Goal: Task Accomplishment & Management: Complete application form

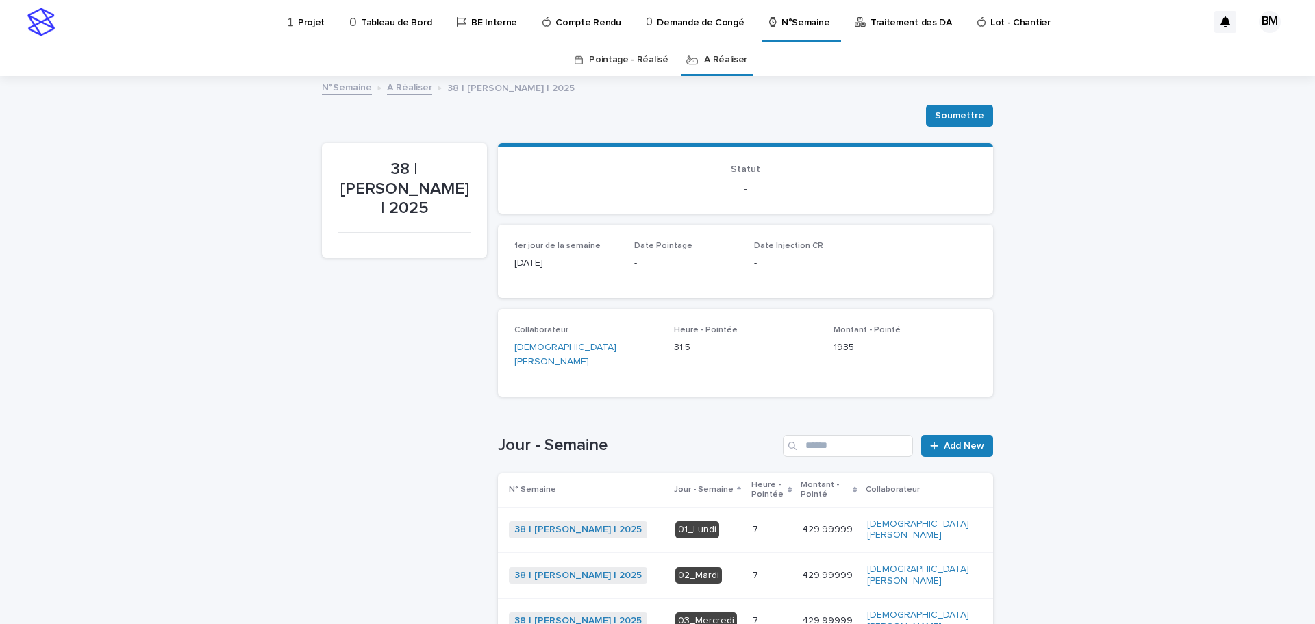
click at [721, 60] on link "A Réaliser" at bounding box center [725, 60] width 43 height 32
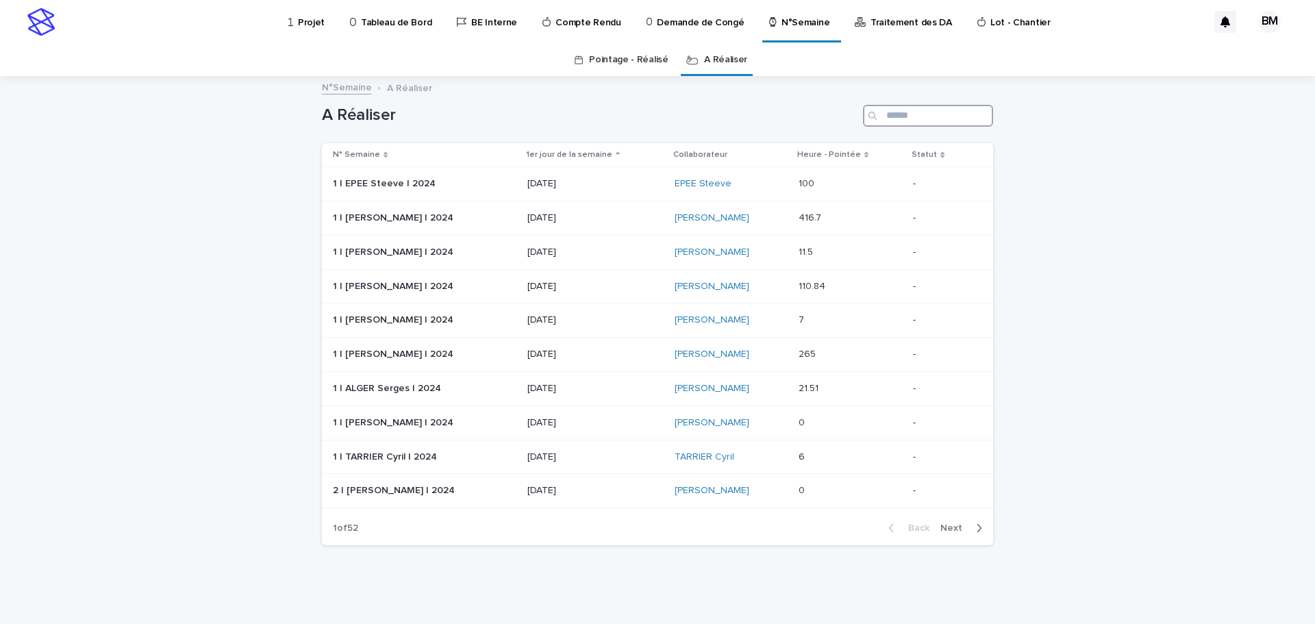
click at [910, 115] on input "Search" at bounding box center [928, 116] width 130 height 22
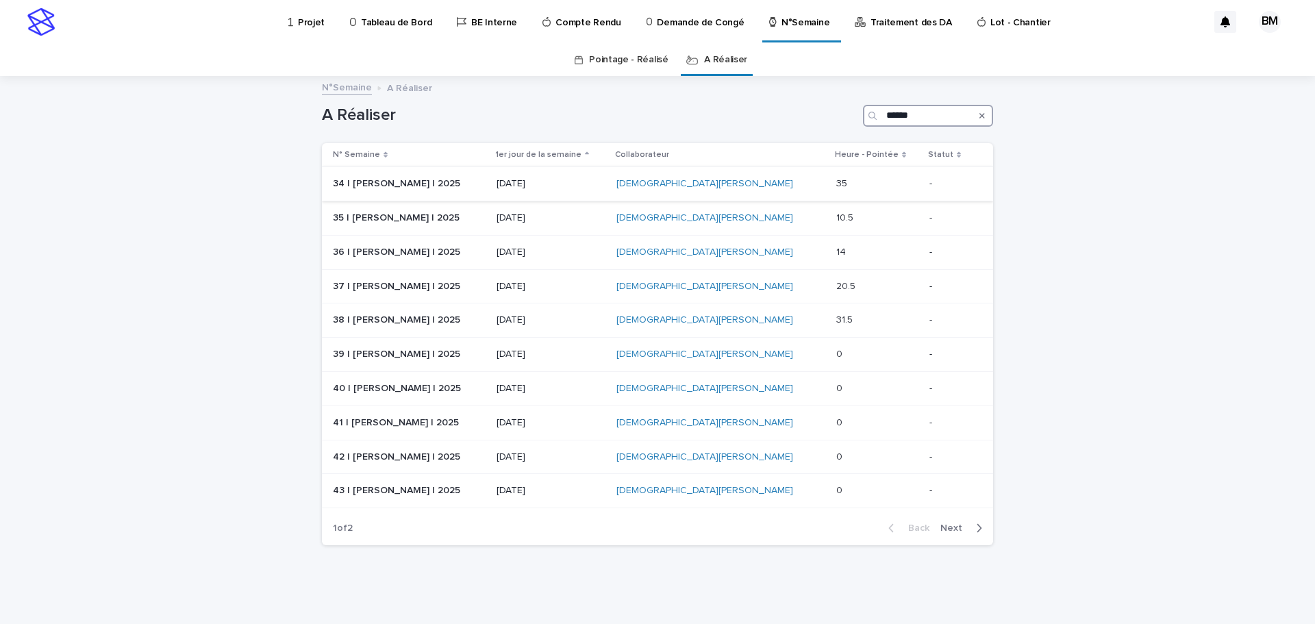
type input "******"
click at [862, 180] on p at bounding box center [877, 184] width 82 height 12
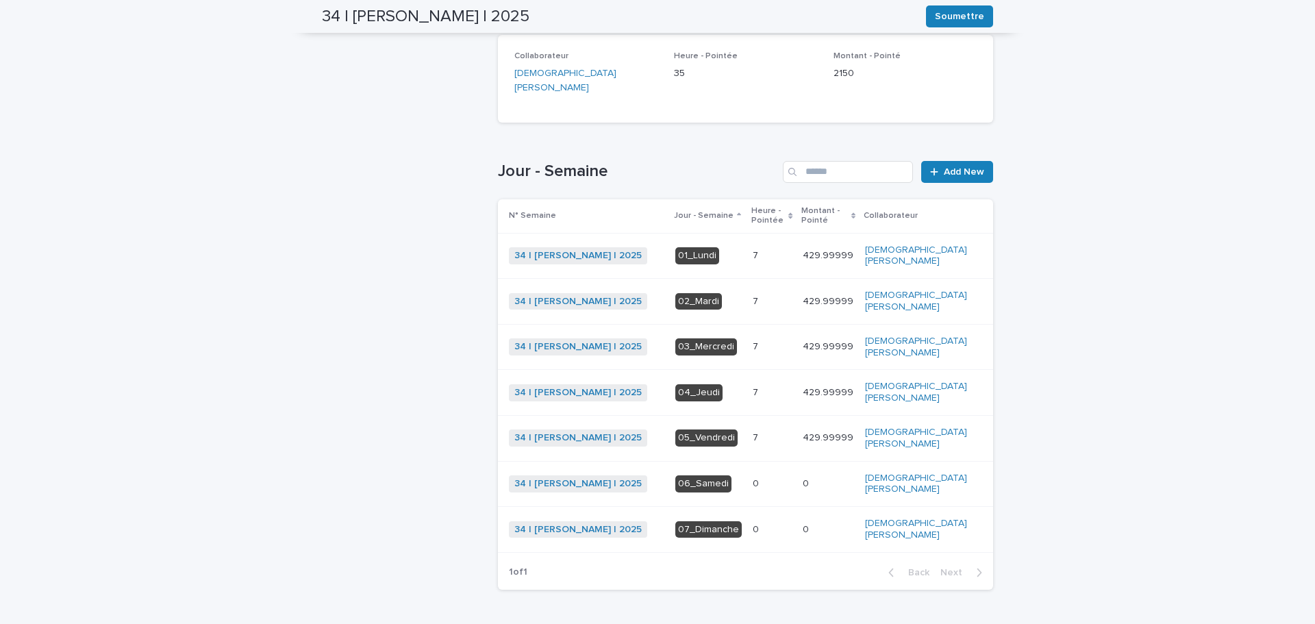
scroll to position [69, 0]
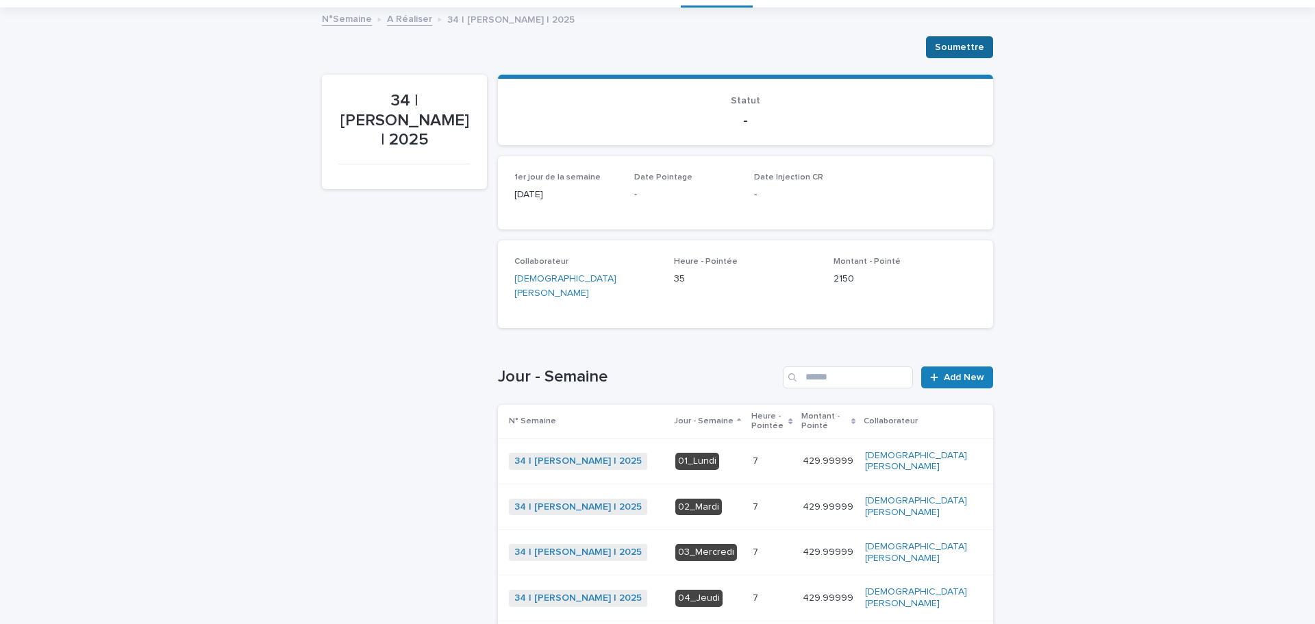
click at [970, 50] on span "Soumettre" at bounding box center [959, 47] width 49 height 14
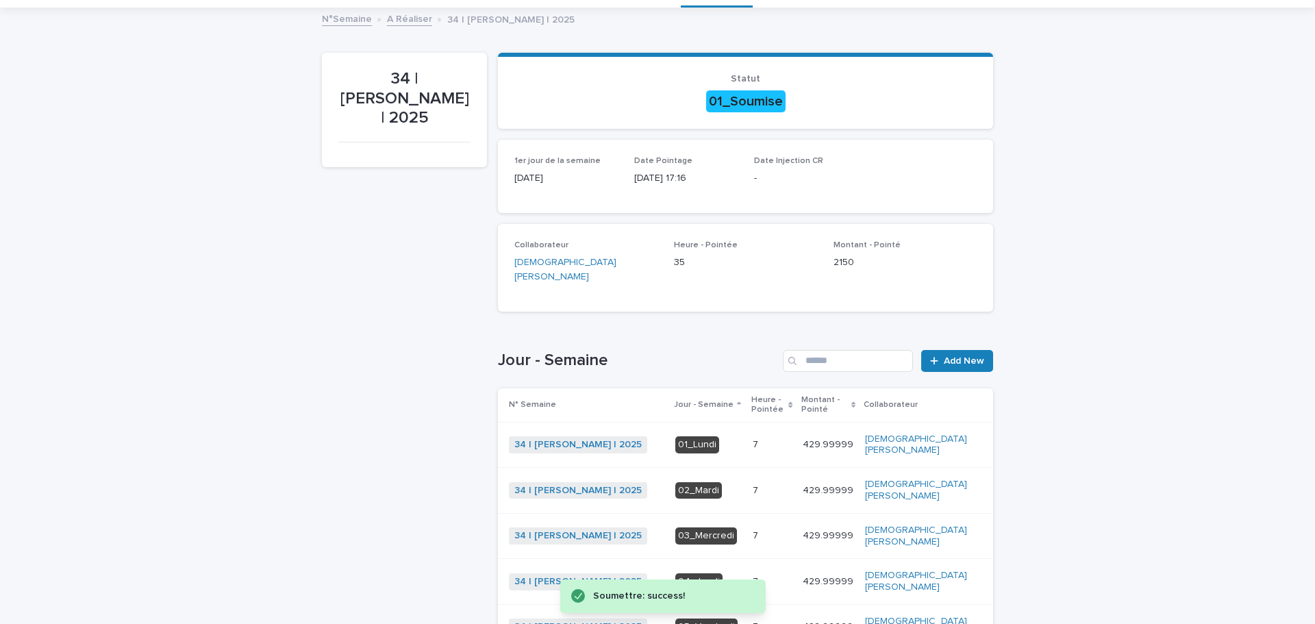
scroll to position [0, 0]
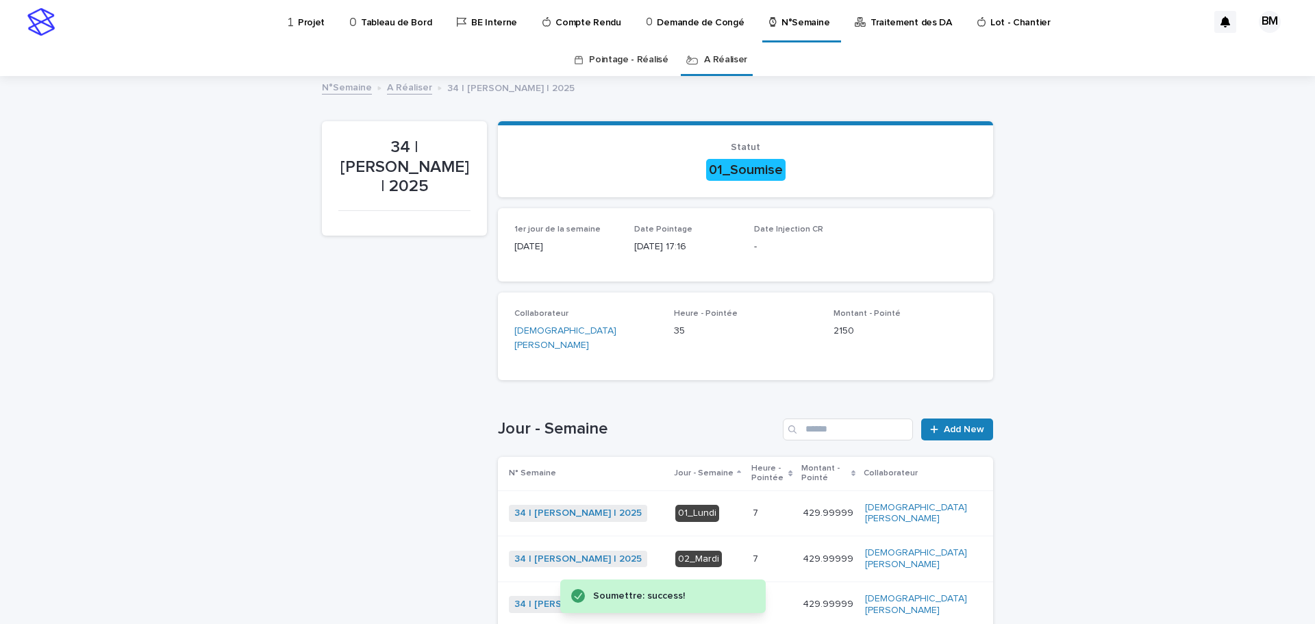
click at [717, 49] on link "A Réaliser" at bounding box center [725, 60] width 43 height 32
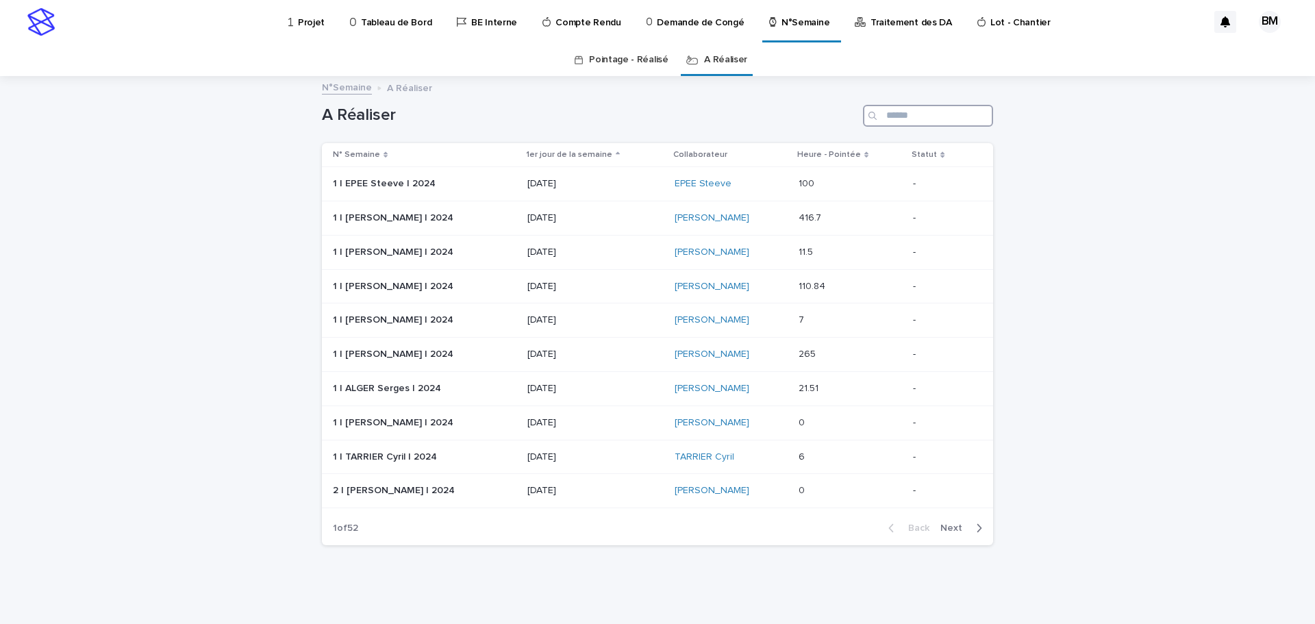
click at [890, 121] on input "Search" at bounding box center [928, 116] width 130 height 22
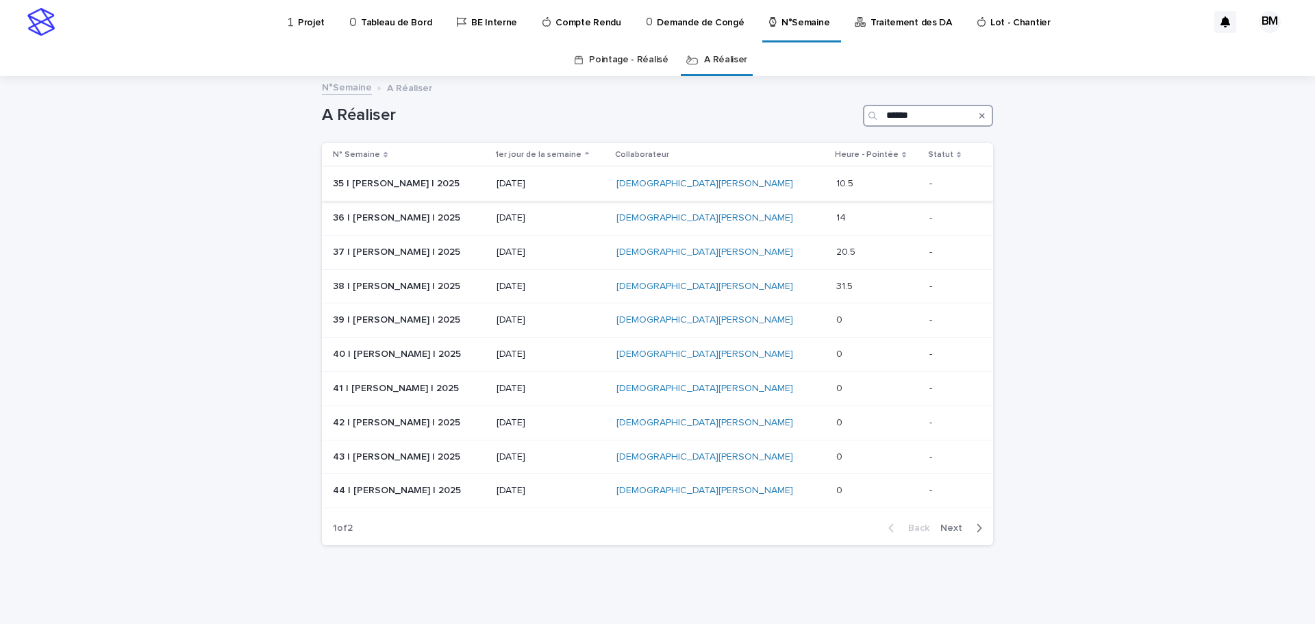
type input "******"
click at [871, 177] on div "10.5 10.5" at bounding box center [877, 184] width 82 height 23
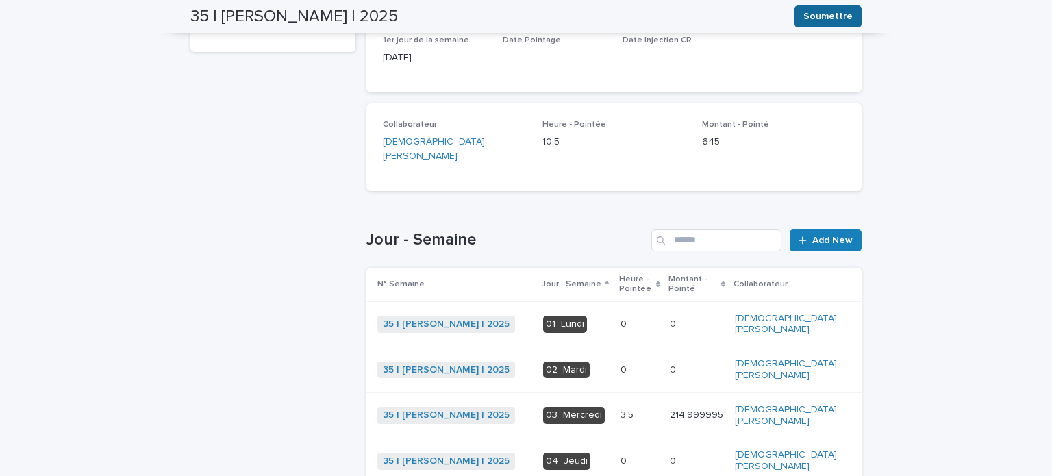
scroll to position [44, 0]
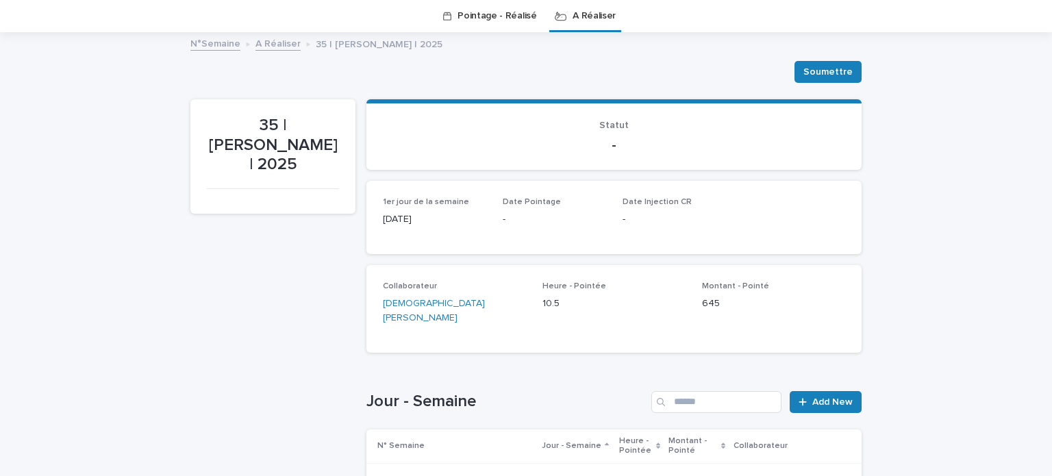
click at [260, 401] on div "35 | [PERSON_NAME] | 2025" at bounding box center [272, 465] width 165 height 732
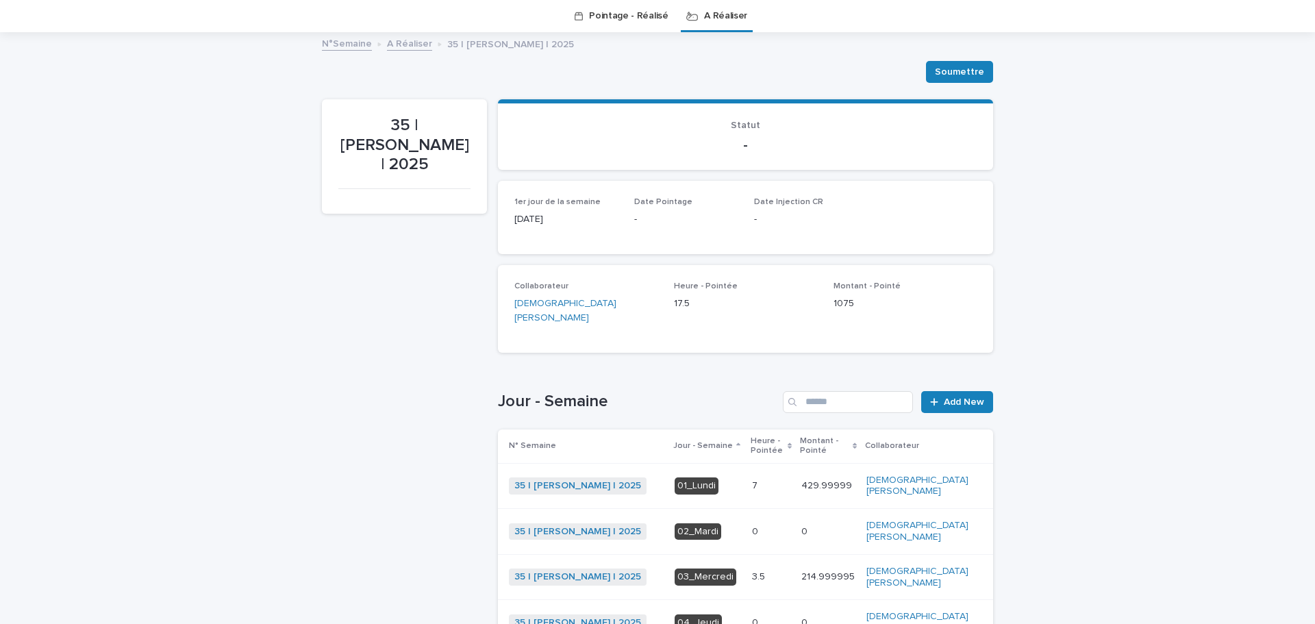
click at [1043, 282] on div "Loading... Saving… Loading... Saving… 35 | [PERSON_NAME] | 2025 [PERSON_NAME] 3…" at bounding box center [657, 467] width 1315 height 866
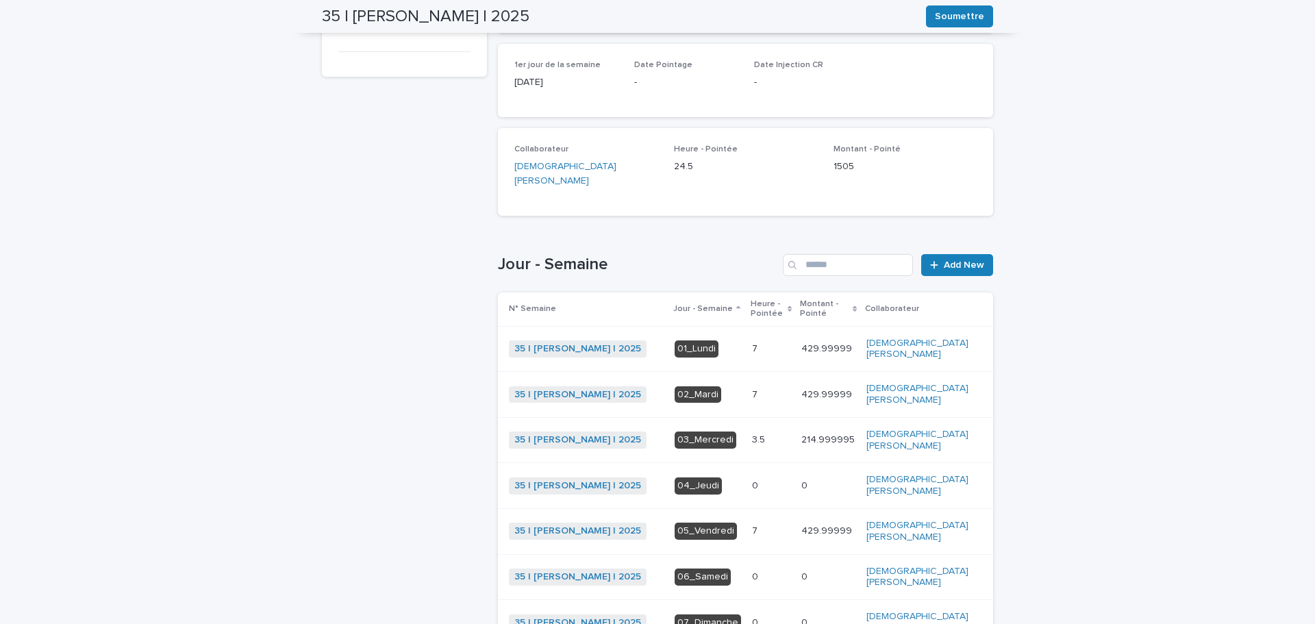
click at [461, 328] on div "35 | [PERSON_NAME] | 2025" at bounding box center [404, 328] width 165 height 732
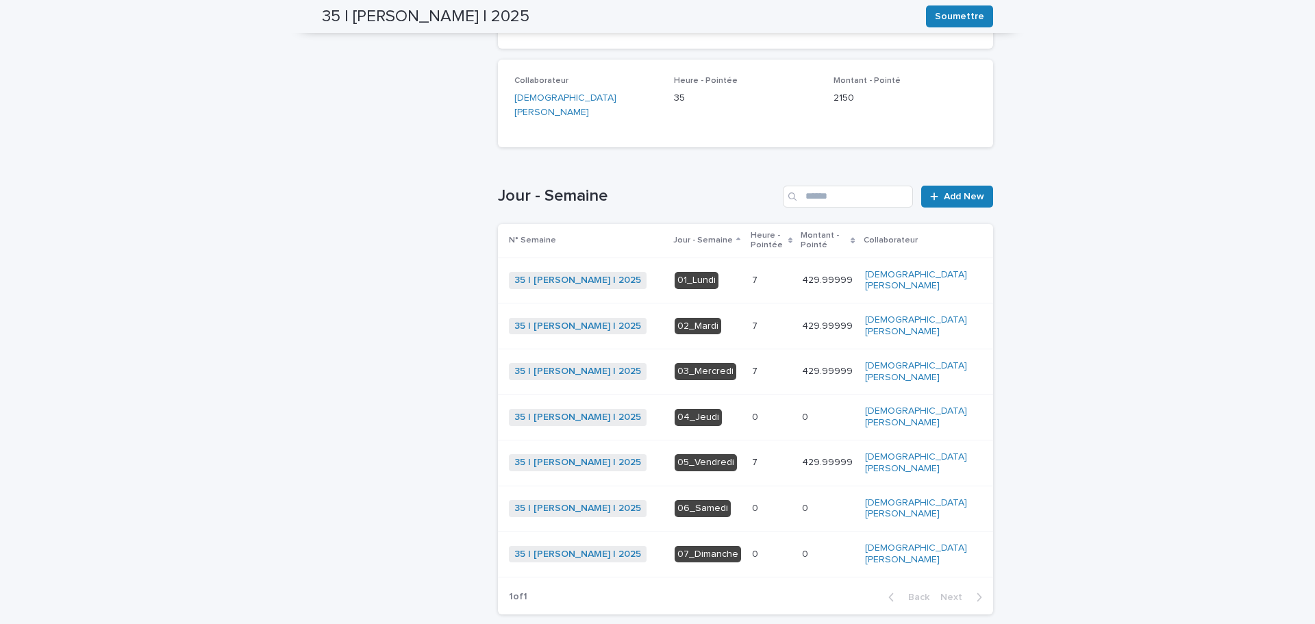
click at [1069, 359] on div "Loading... Saving… Loading... Saving… 35 | [PERSON_NAME] | 2025 [PERSON_NAME] 3…" at bounding box center [657, 261] width 1315 height 866
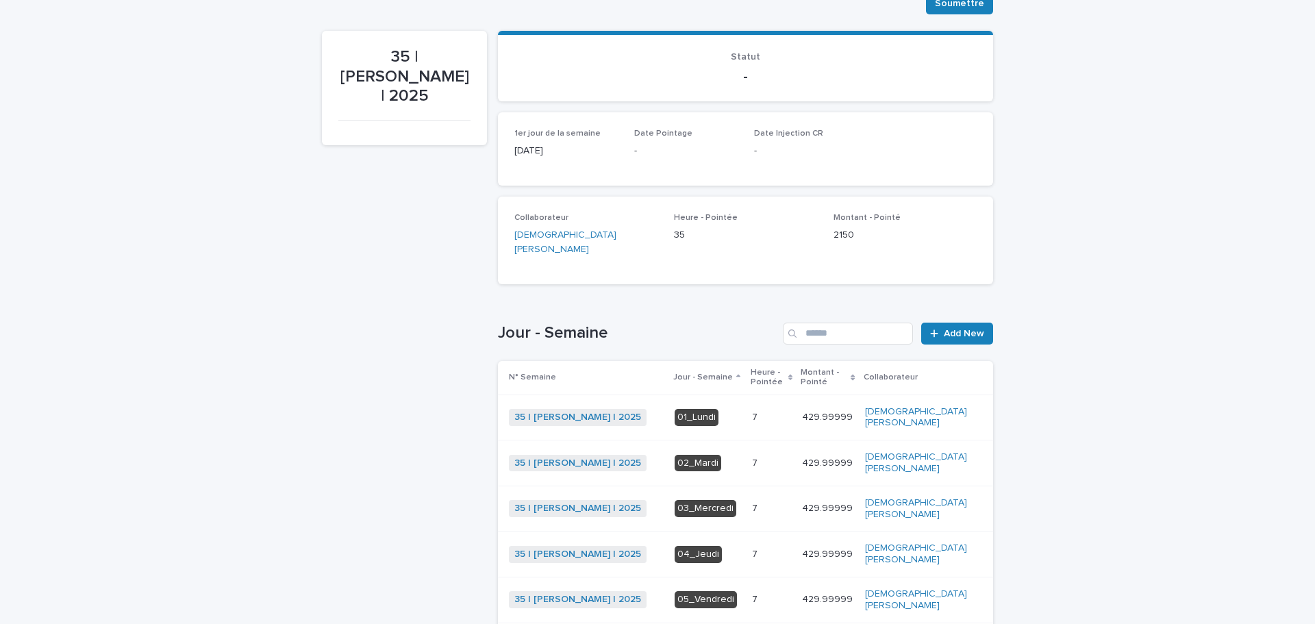
scroll to position [0, 0]
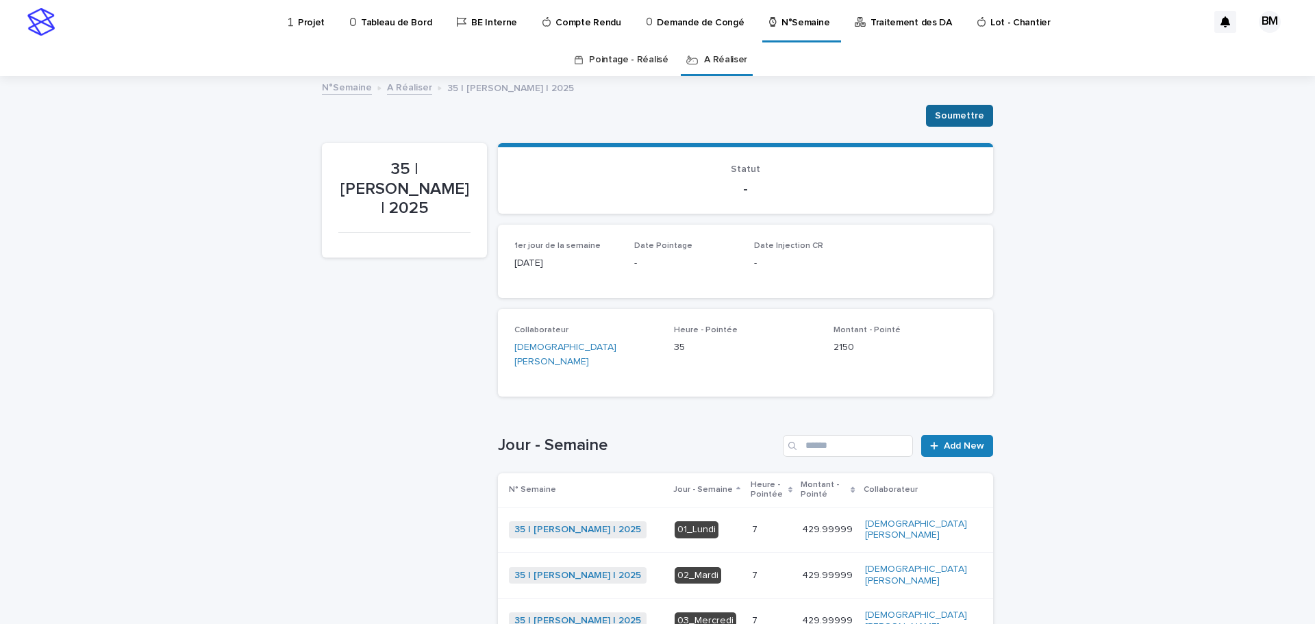
click at [949, 114] on span "Soumettre" at bounding box center [959, 116] width 49 height 14
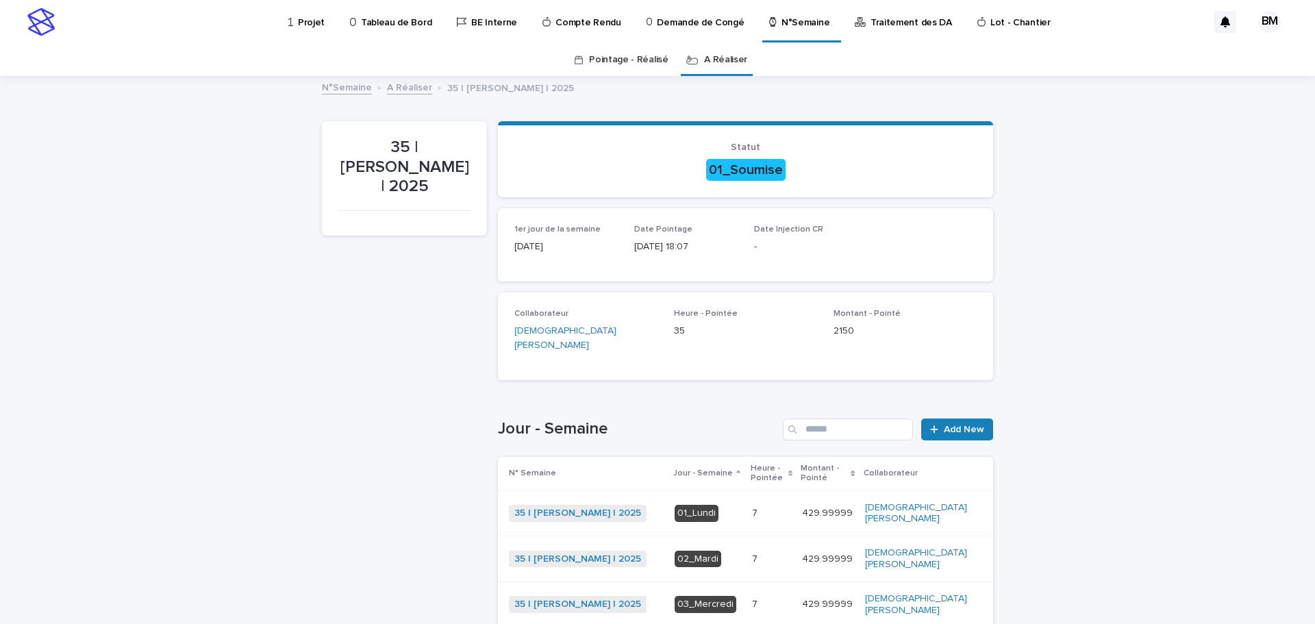
click at [307, 510] on div "Loading... Saving… Loading... Saving… 35 | [PERSON_NAME] | 2025 35 | [PERSON_NA…" at bounding box center [657, 501] width 1315 height 849
click at [705, 58] on link "A Réaliser" at bounding box center [725, 60] width 43 height 32
